Goal: Information Seeking & Learning: Learn about a topic

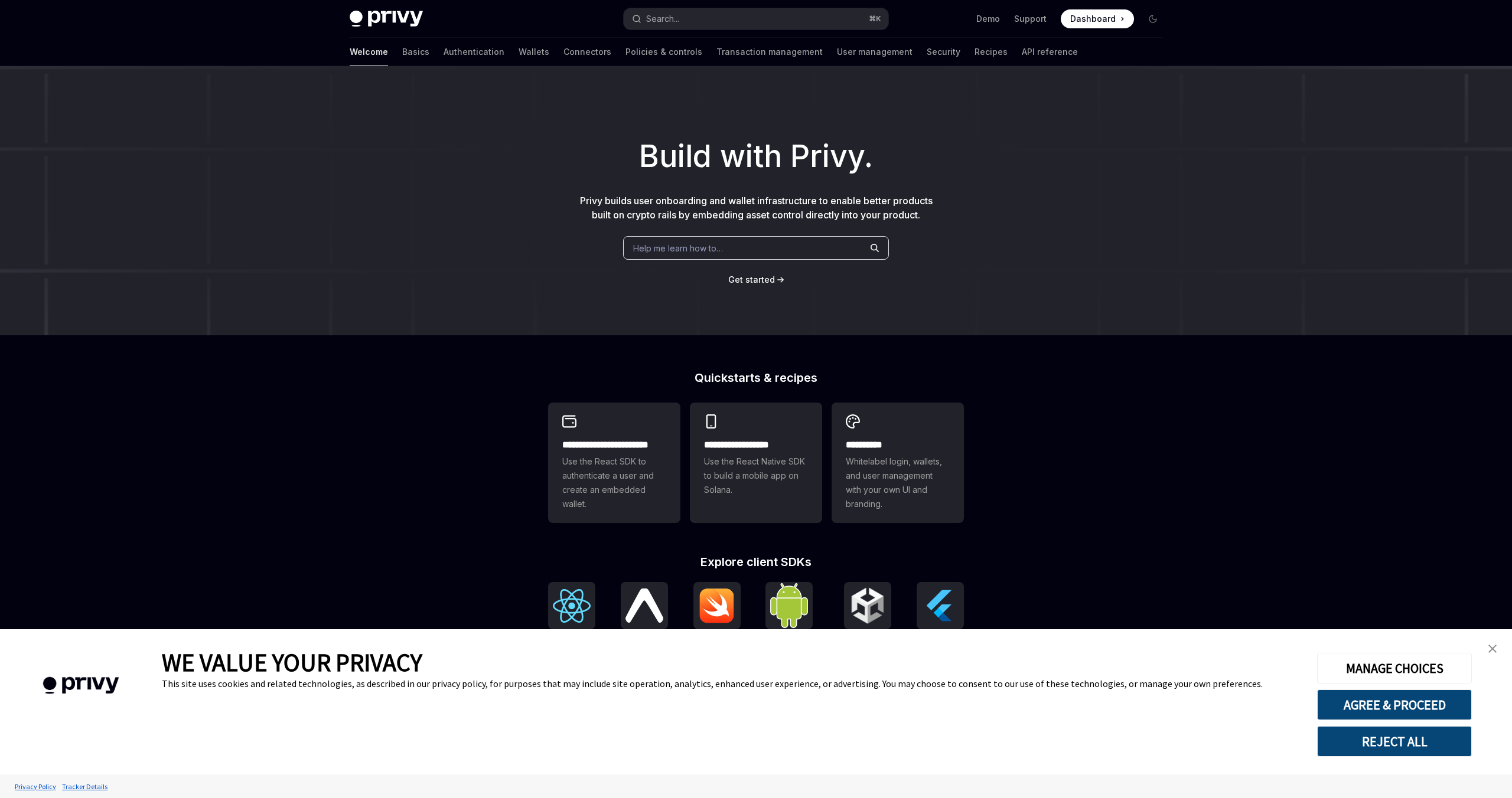
click at [616, 462] on span "Use the React SDK to authenticate a user and create an embedded wallet." at bounding box center [614, 483] width 104 height 56
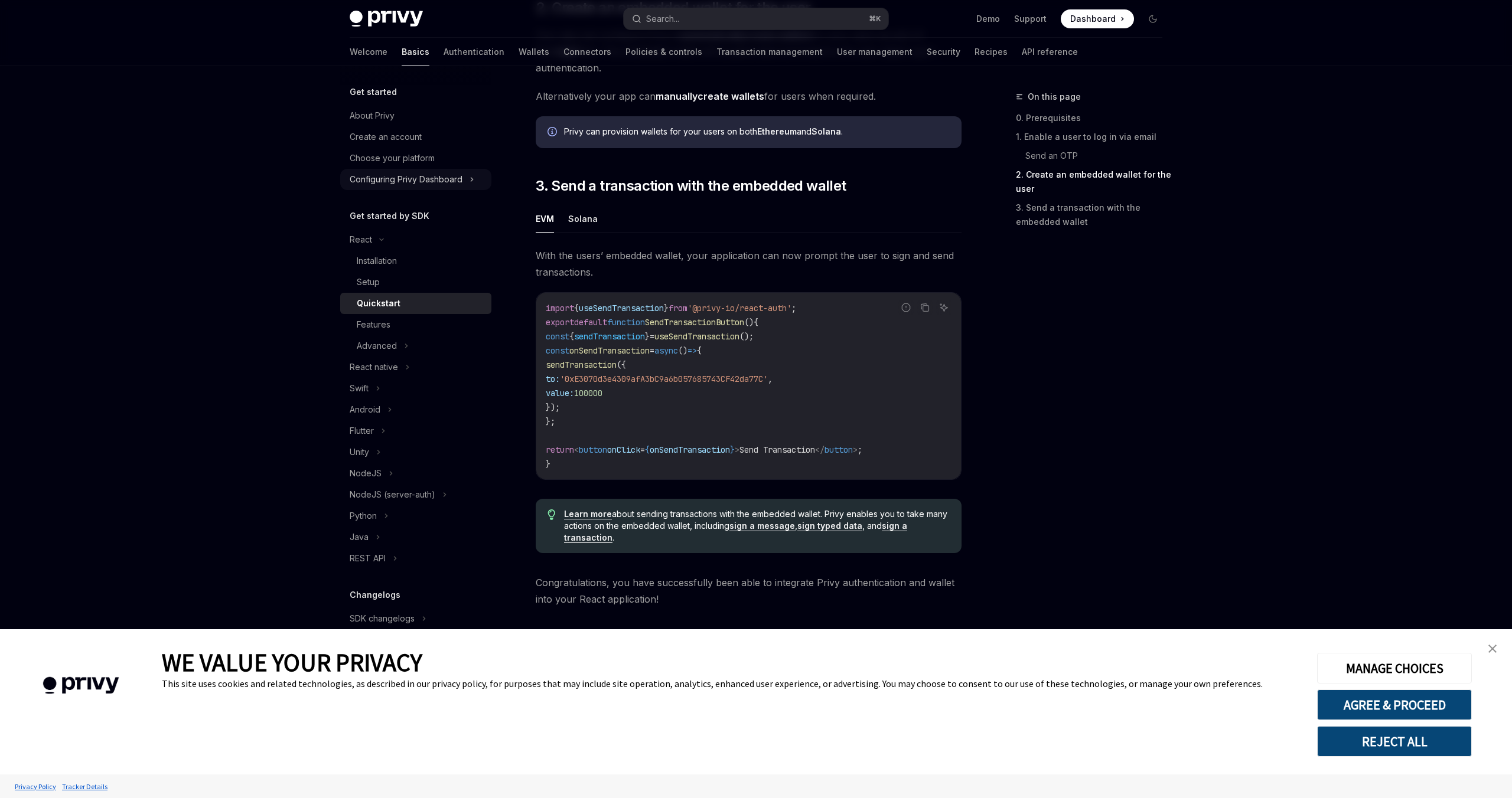
scroll to position [930, 0]
click at [387, 16] on img at bounding box center [386, 18] width 73 height 16
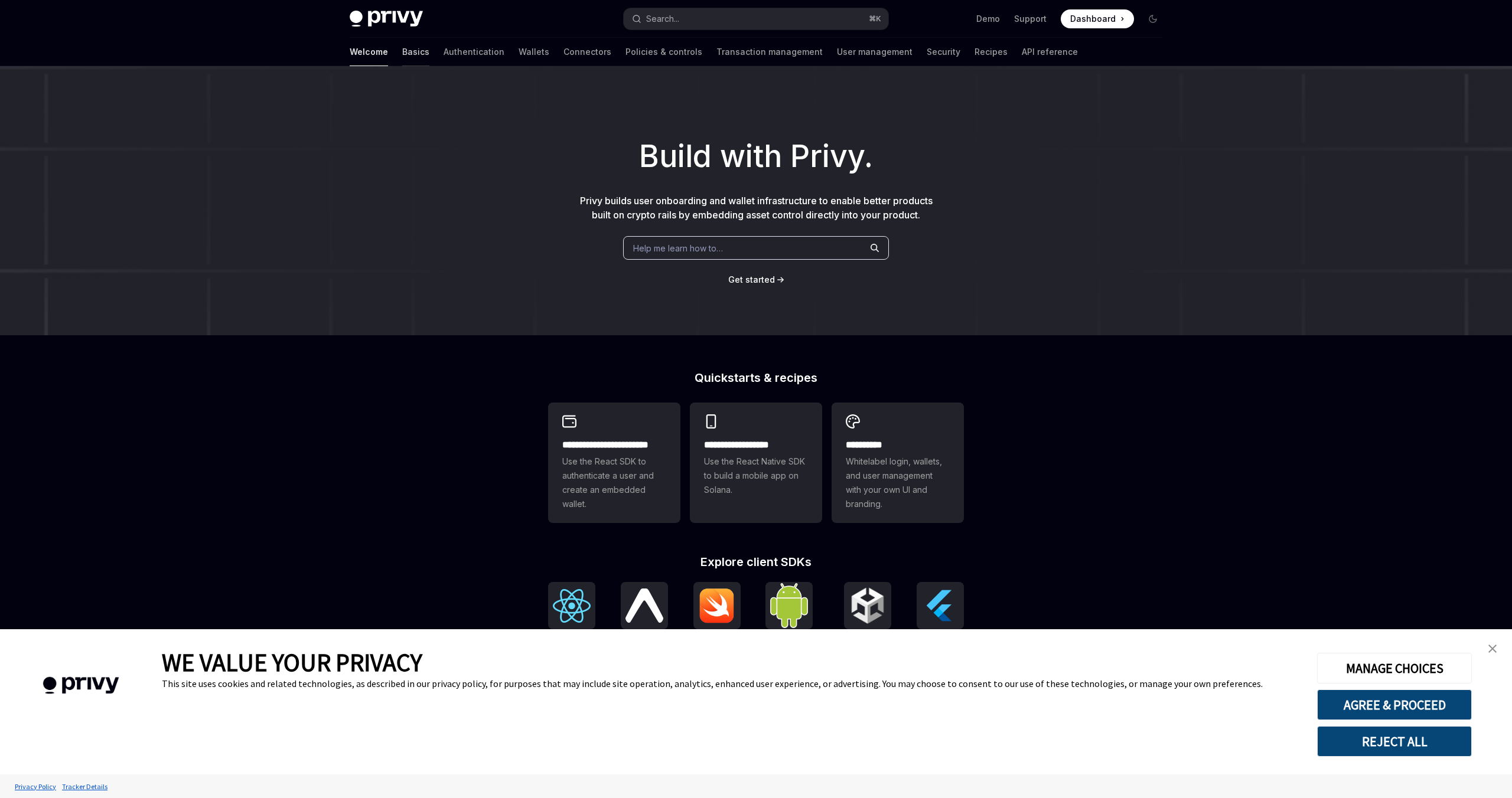
click at [402, 46] on link "Basics" at bounding box center [416, 52] width 27 height 28
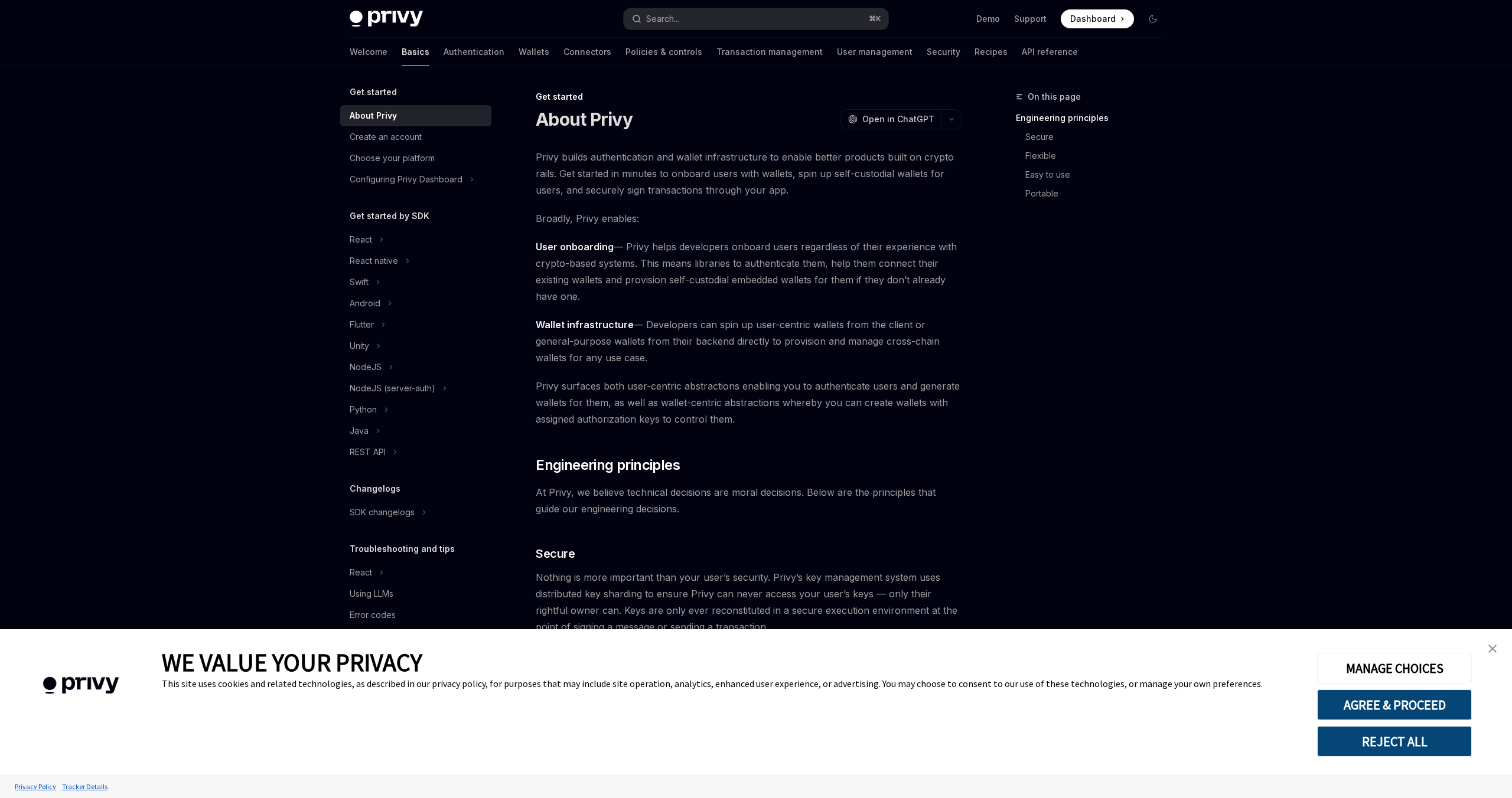
click at [400, 20] on img at bounding box center [386, 18] width 73 height 16
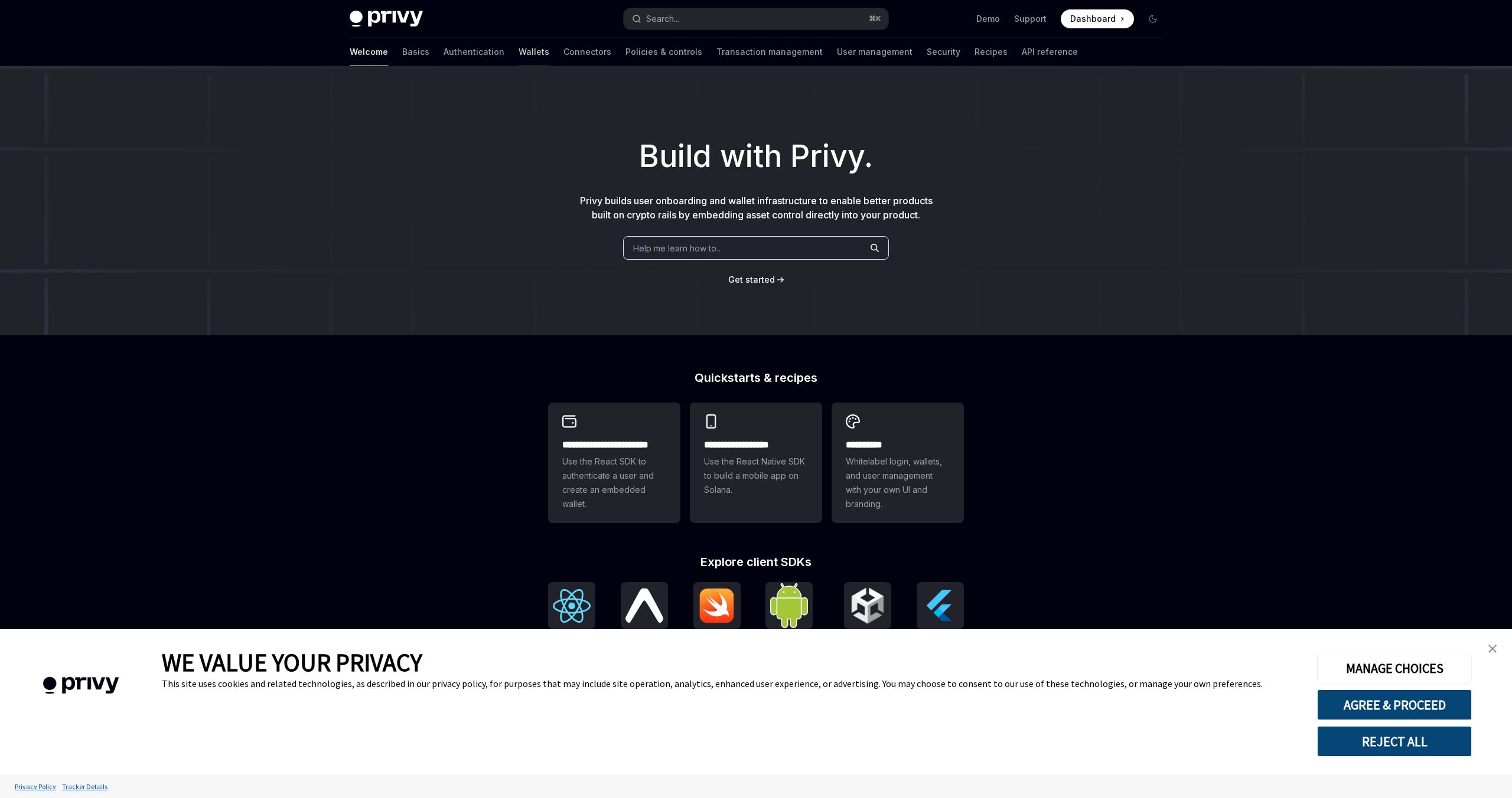
click at [519, 53] on link "Wallets" at bounding box center [534, 52] width 31 height 28
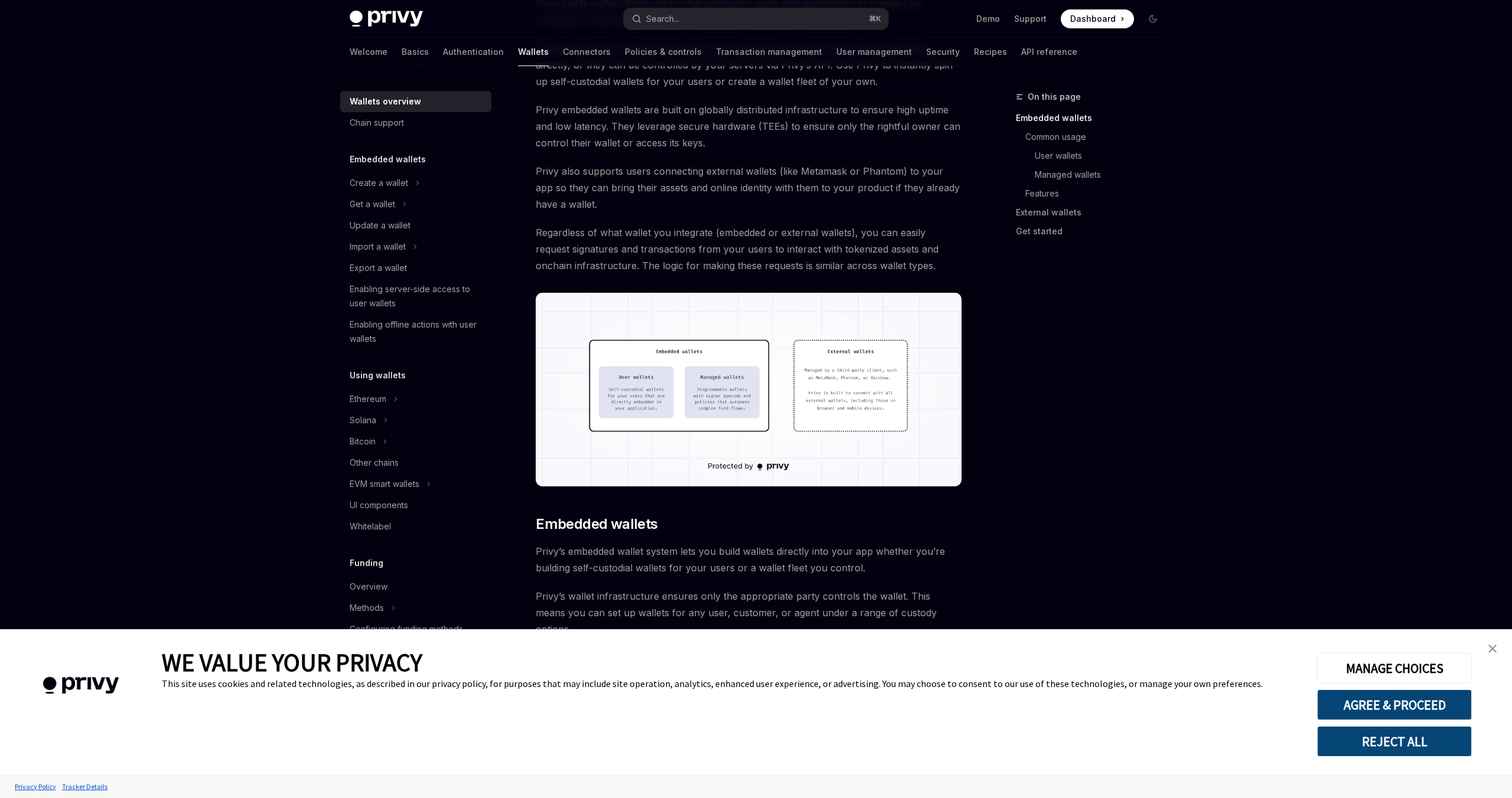
scroll to position [156, 0]
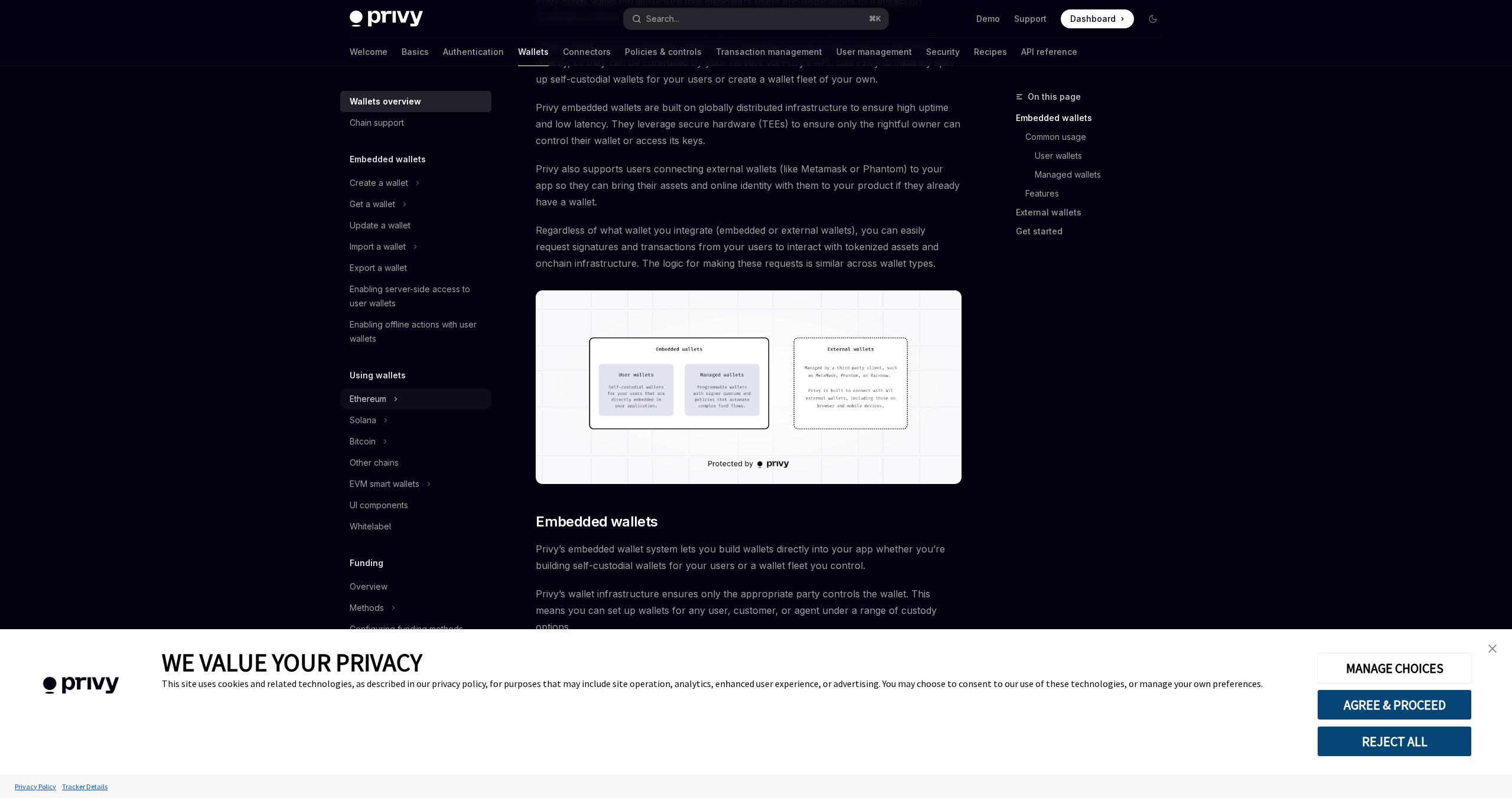
click at [441, 405] on div "Ethereum" at bounding box center [416, 399] width 151 height 21
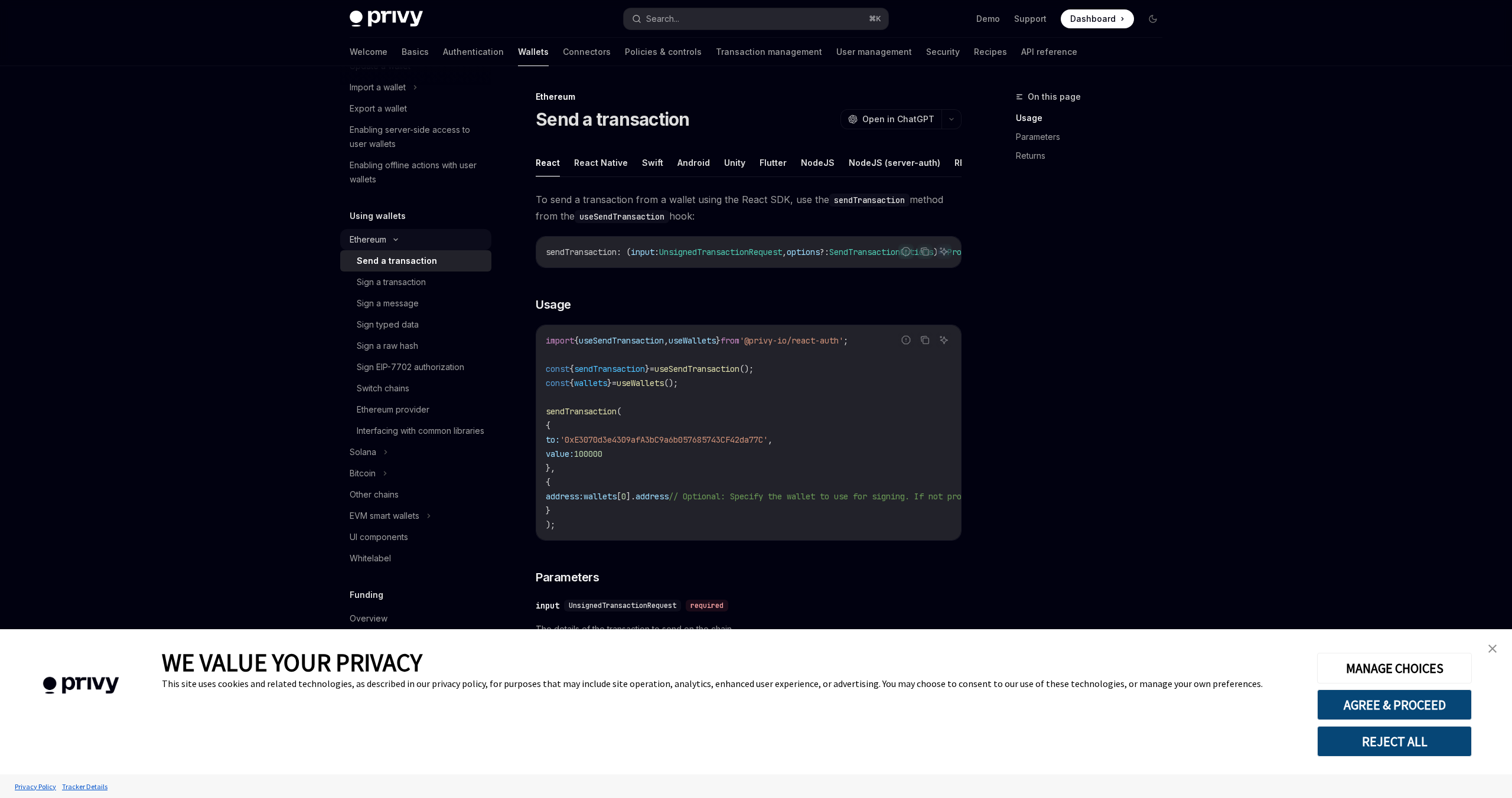
scroll to position [160, 0]
click at [390, 484] on div "Bitcoin" at bounding box center [416, 473] width 151 height 21
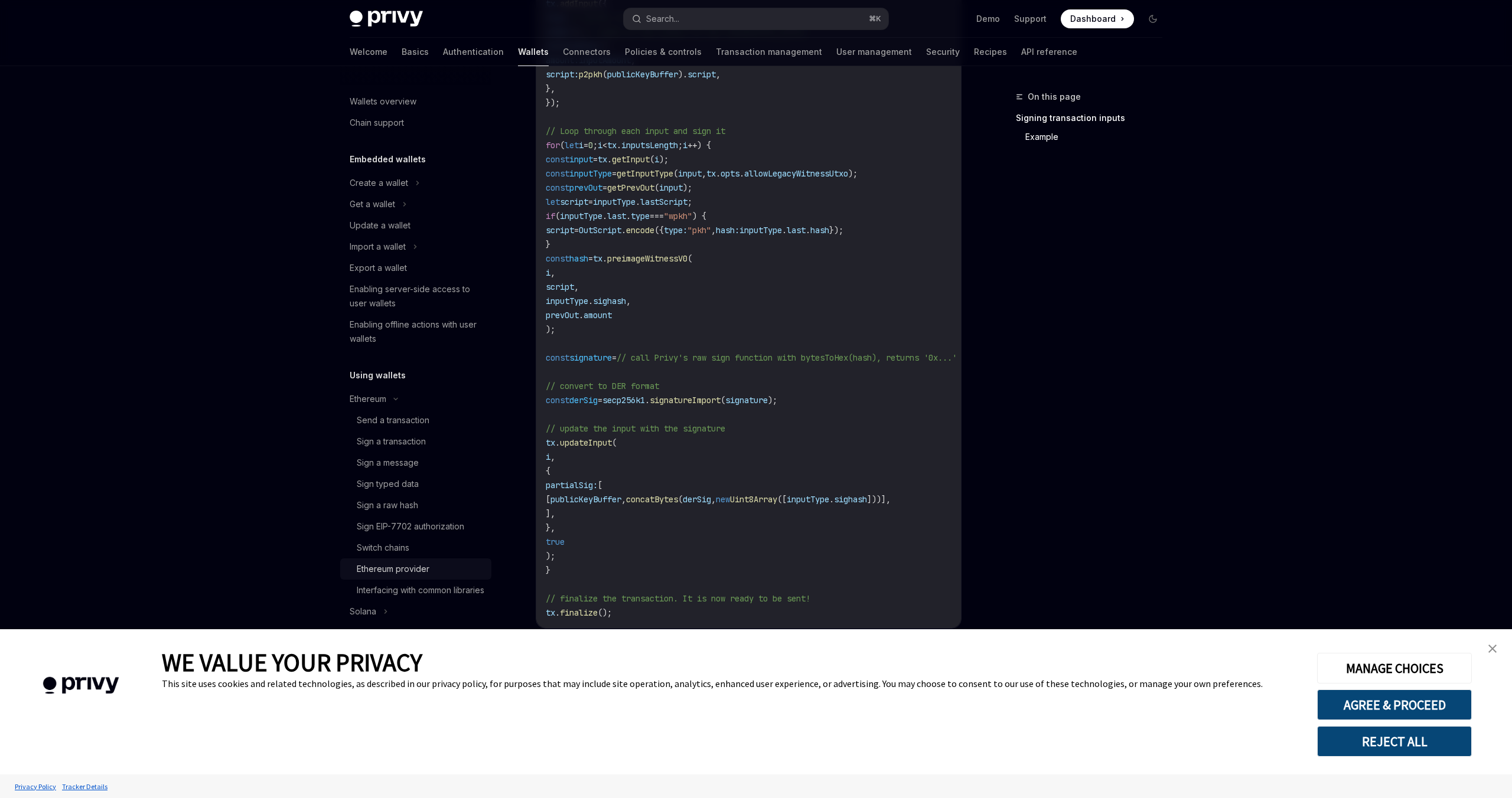
scroll to position [615, 0]
click at [415, 183] on icon at bounding box center [417, 183] width 5 height 14
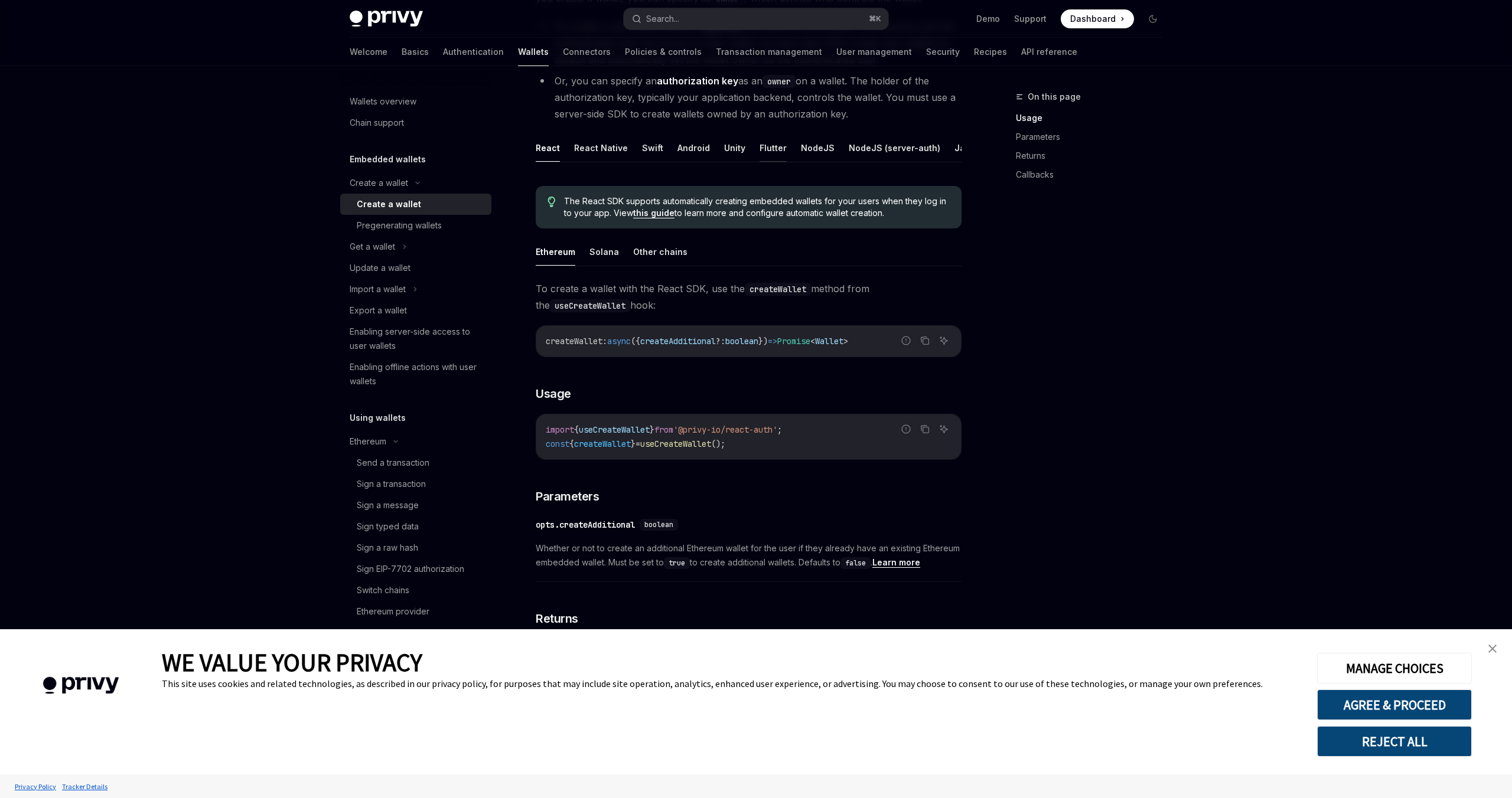
scroll to position [180, 0]
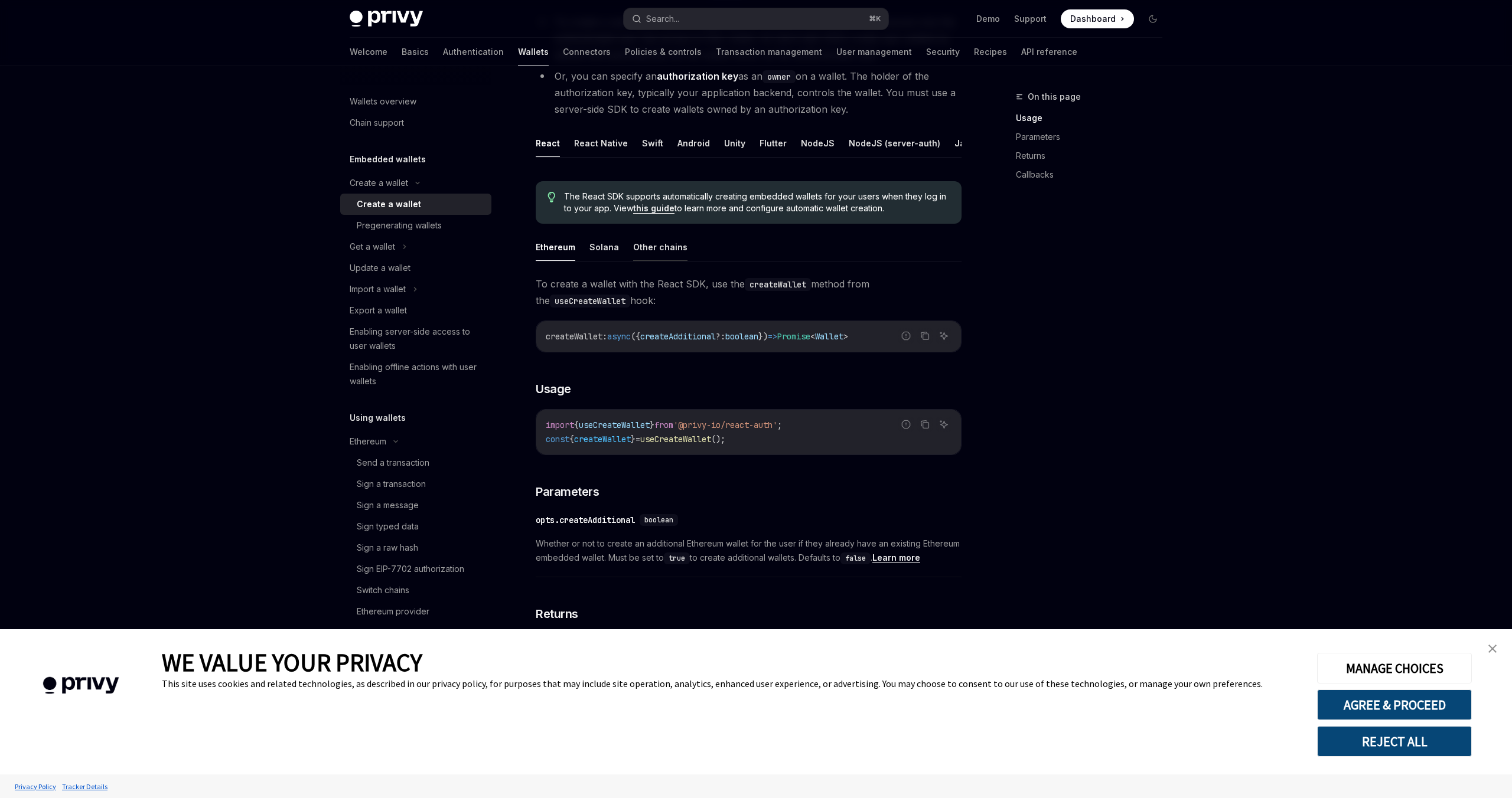
click at [649, 253] on button "Other chains" at bounding box center [660, 247] width 54 height 27
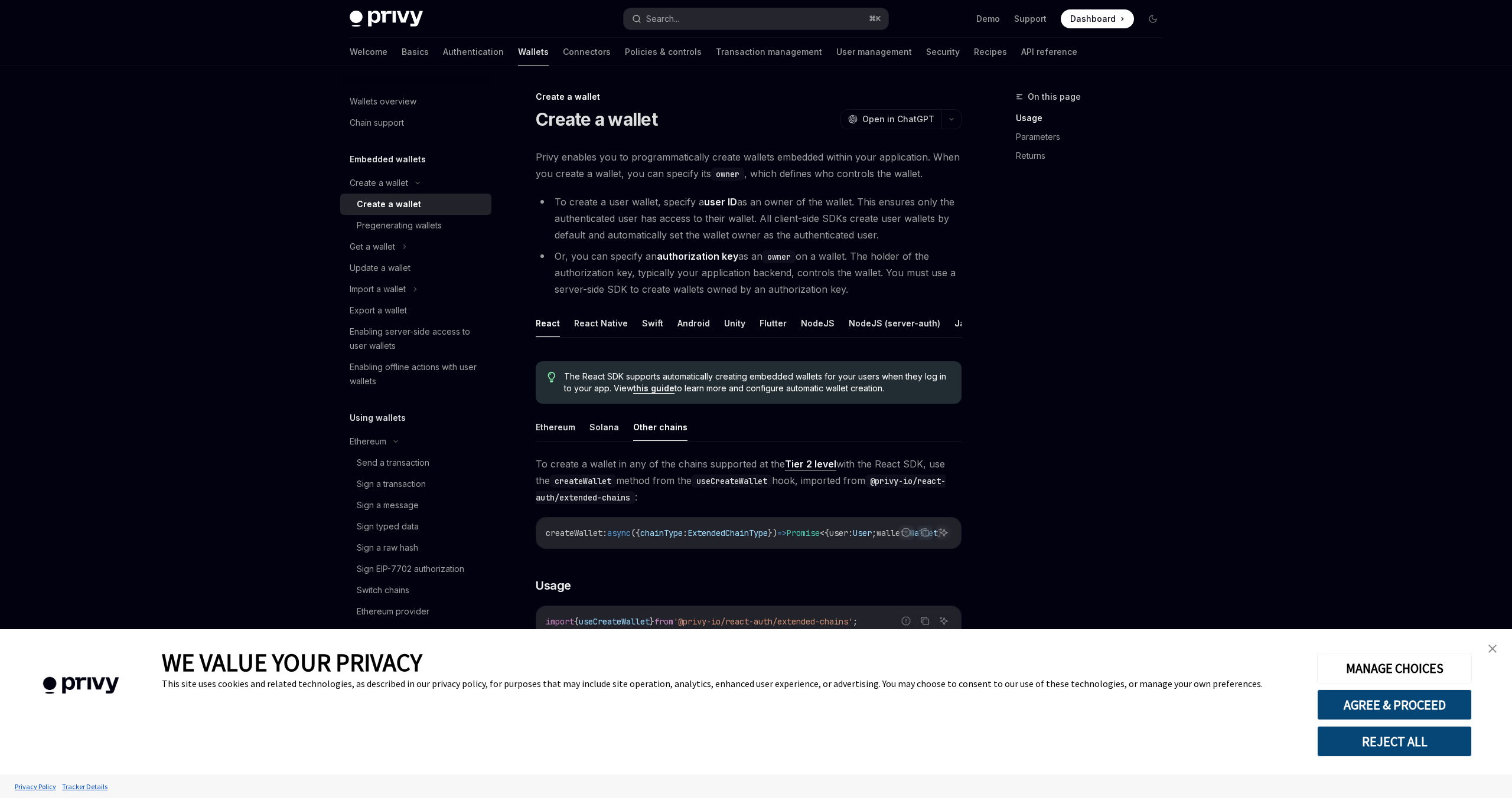
click at [395, 12] on img at bounding box center [386, 18] width 73 height 16
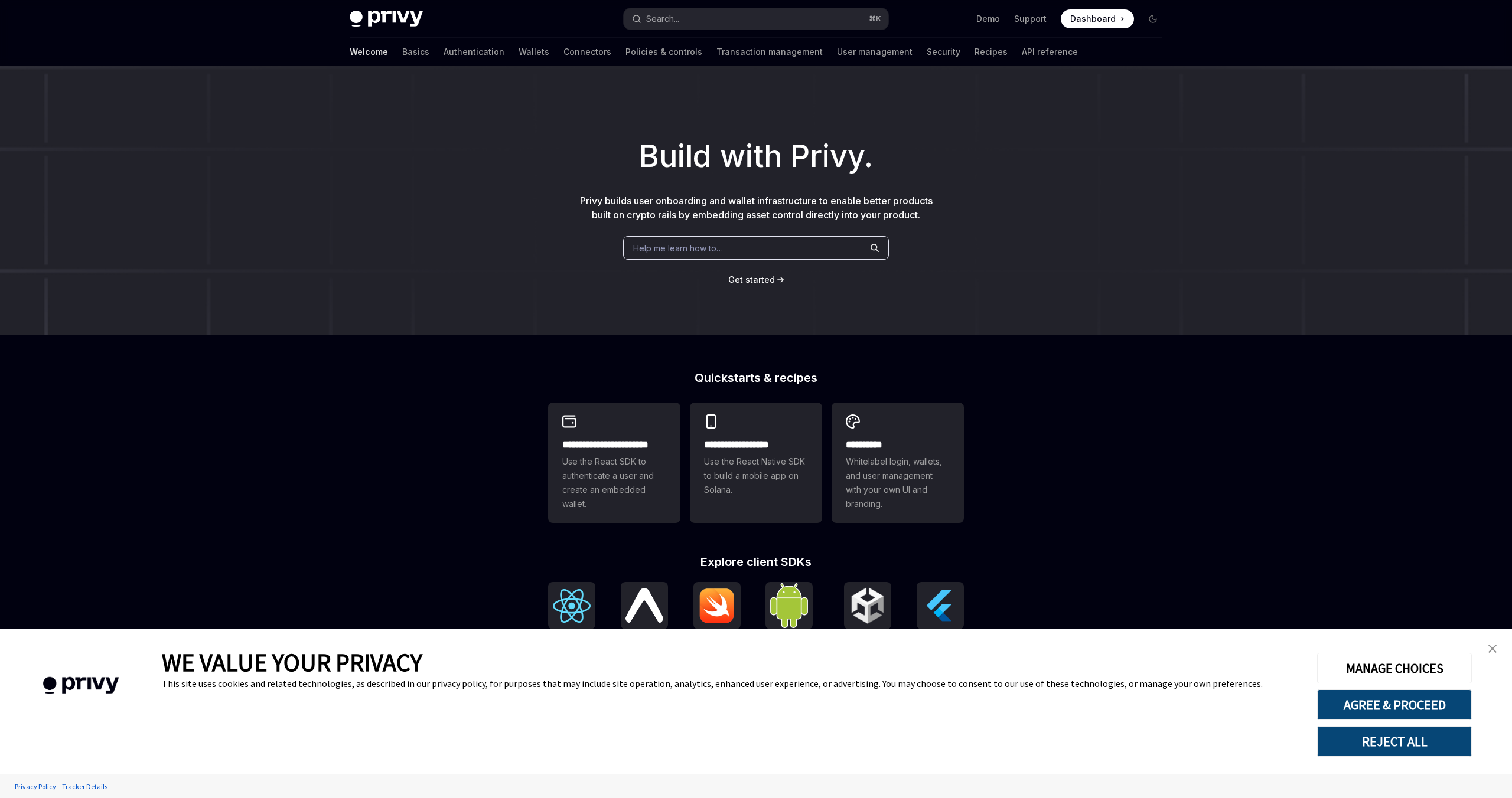
type textarea "*"
